Goal: Task Accomplishment & Management: Complete application form

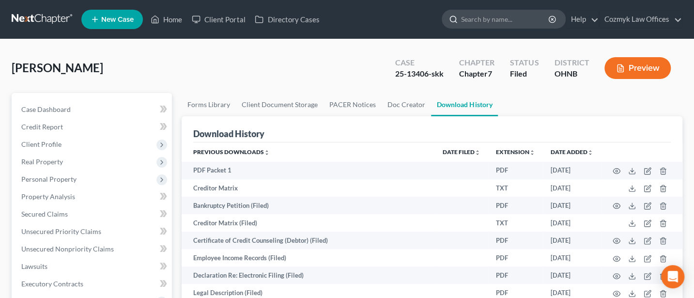
click at [491, 16] on input "search" at bounding box center [505, 19] width 89 height 18
type input "[PERSON_NAME]"
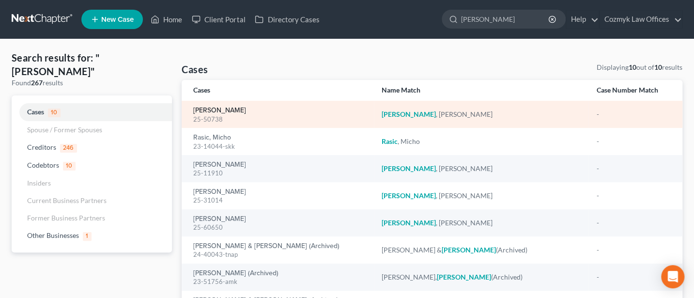
click at [205, 110] on link "[PERSON_NAME]" at bounding box center [219, 110] width 53 height 7
click at [208, 110] on link "[PERSON_NAME]" at bounding box center [219, 110] width 53 height 7
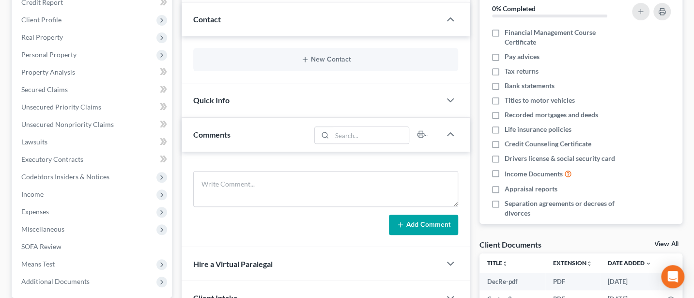
scroll to position [129, 0]
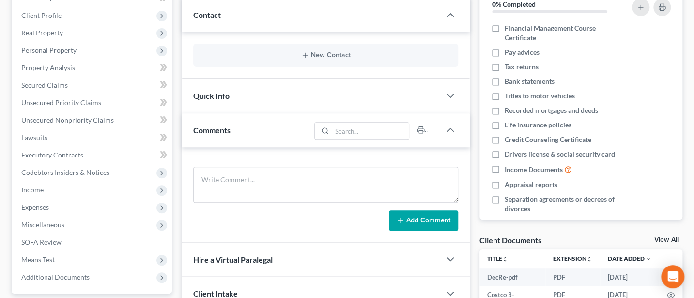
click at [213, 92] on span "Quick Info" at bounding box center [211, 95] width 36 height 9
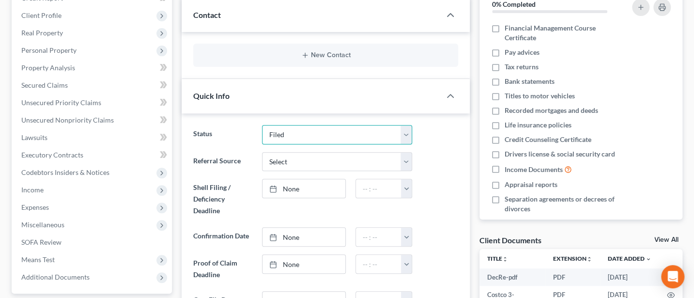
click at [309, 136] on select "Discharged Discharged & Reported Discharge Litigation Dismissal Notice Dismisse…" at bounding box center [337, 134] width 151 height 19
select select "0"
click at [262, 125] on select "Discharged Discharged & Reported Discharge Litigation Dismissal Notice Dismisse…" at bounding box center [337, 134] width 151 height 19
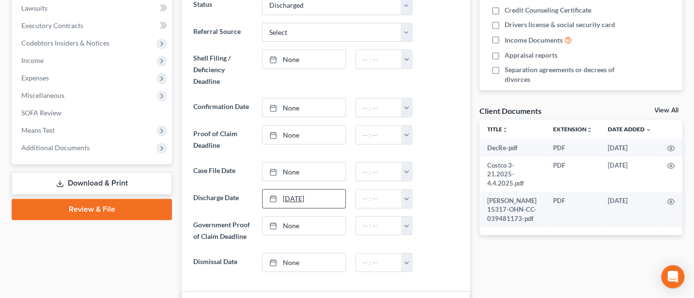
click at [290, 196] on link "[DATE]" at bounding box center [304, 198] width 83 height 18
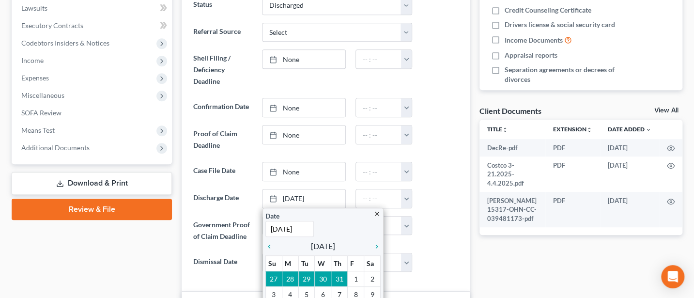
click at [450, 194] on div at bounding box center [440, 198] width 46 height 19
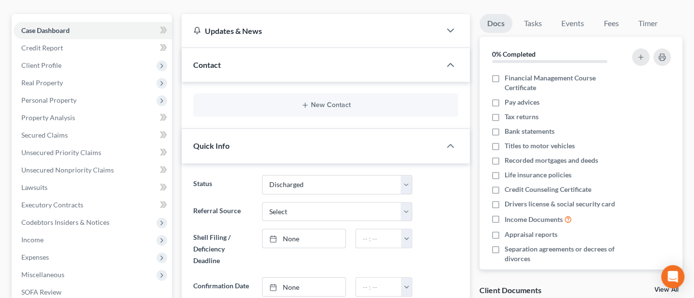
scroll to position [0, 0]
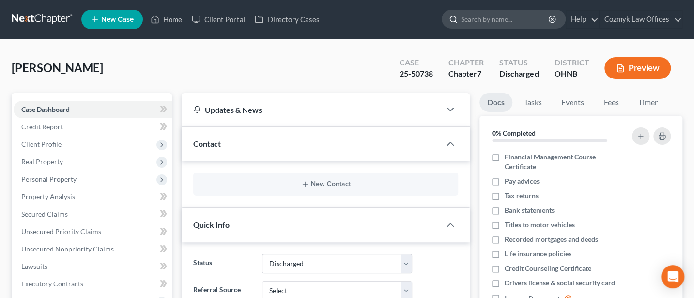
click at [479, 18] on input "search" at bounding box center [505, 19] width 89 height 18
type input "[PERSON_NAME]"
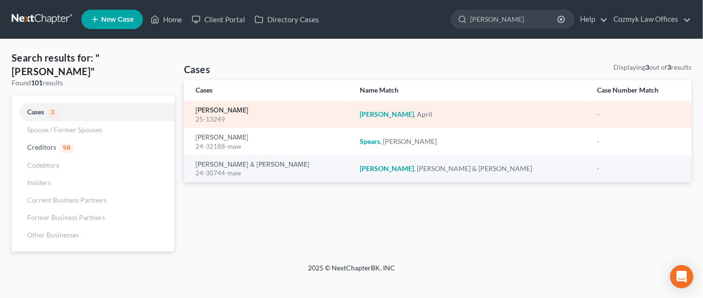
click at [217, 109] on link "[PERSON_NAME]" at bounding box center [222, 110] width 53 height 7
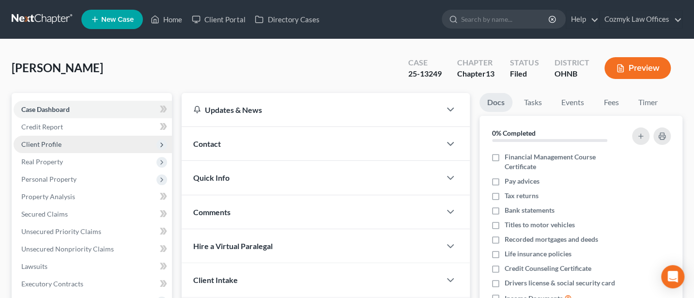
click at [44, 143] on span "Client Profile" at bounding box center [41, 144] width 40 height 8
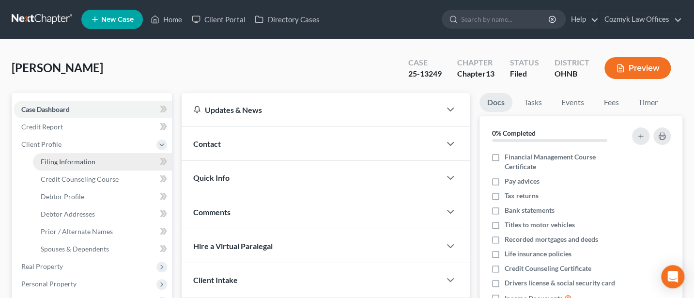
click at [69, 165] on link "Filing Information" at bounding box center [102, 161] width 139 height 17
select select "1"
select select "0"
select select "3"
select select "61"
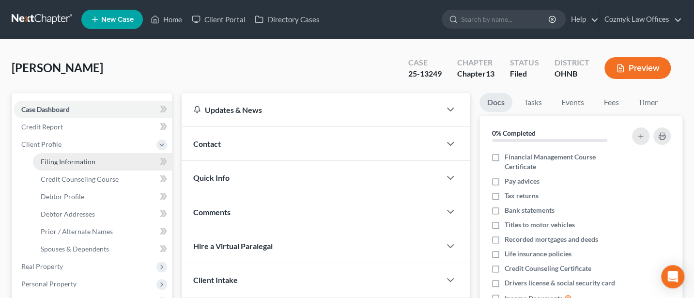
select select "0"
select select "36"
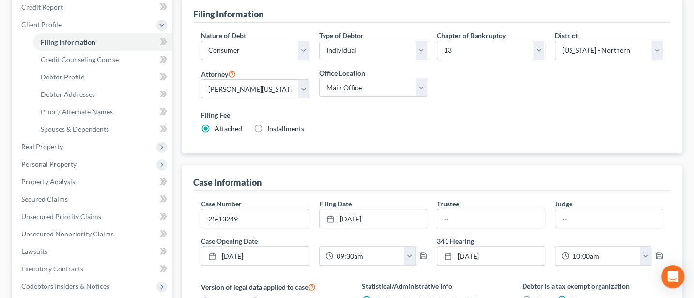
scroll to position [129, 0]
